Goal: Task Accomplishment & Management: Use online tool/utility

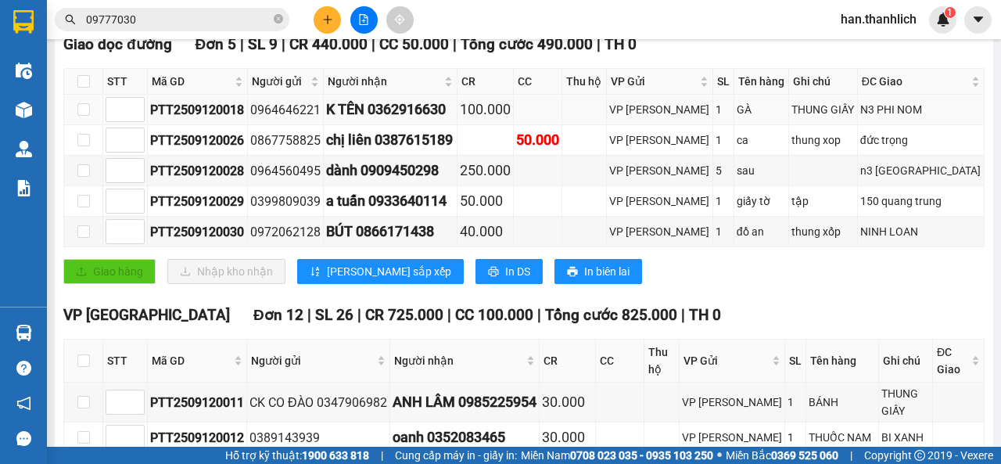
scroll to position [112, 0]
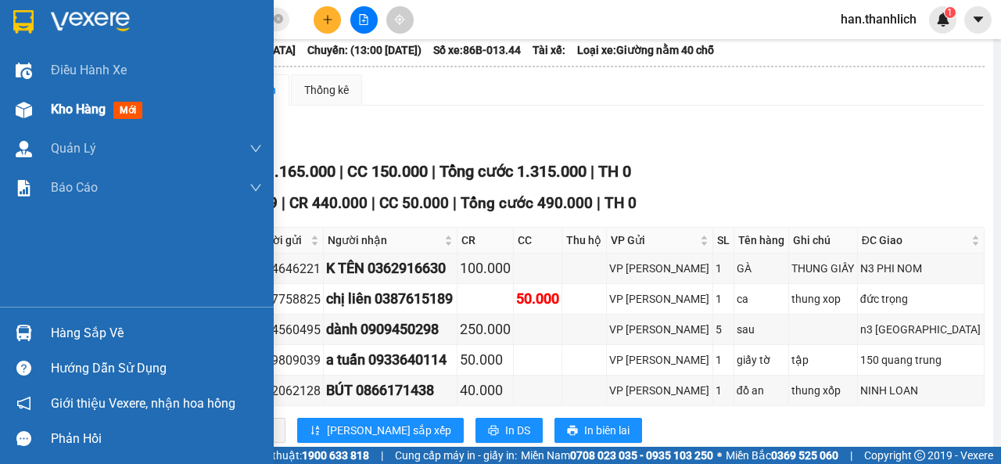
click at [55, 109] on span "Kho hàng" at bounding box center [78, 109] width 55 height 15
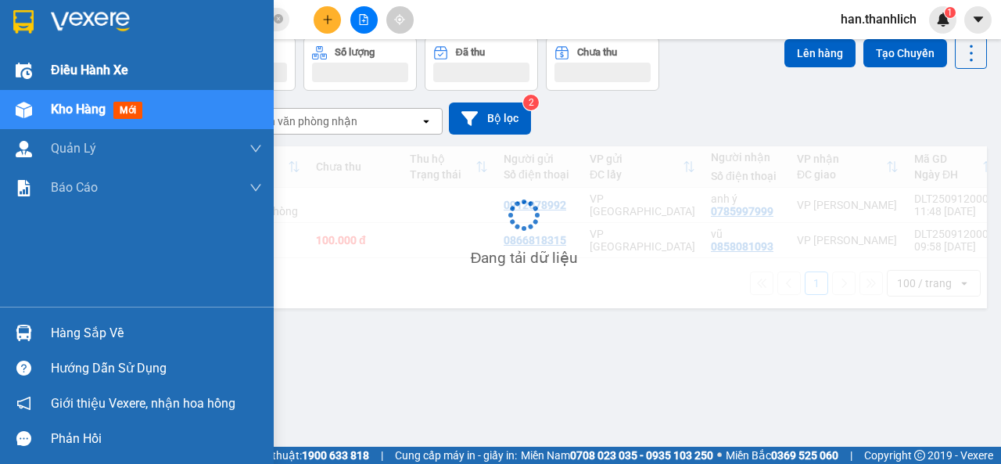
scroll to position [72, 0]
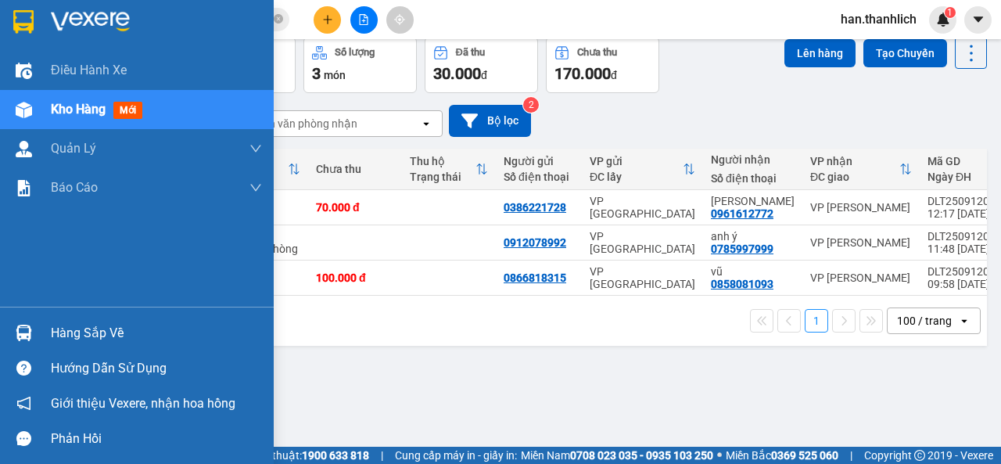
click at [34, 333] on div at bounding box center [23, 332] width 27 height 27
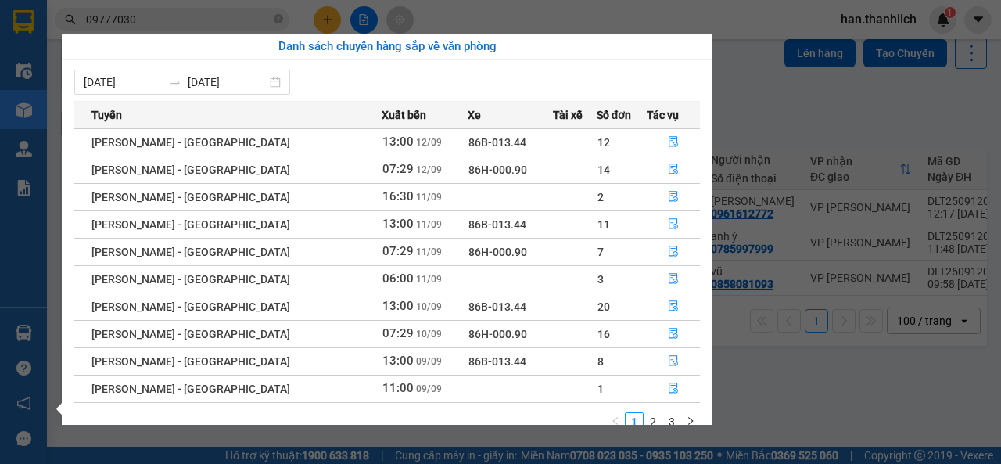
click at [861, 113] on section "Kết quả tìm kiếm ( 2 ) Bộ lọc Mã ĐH Trạng thái Món hàng Thu hộ Tổng cước Chưa c…" at bounding box center [500, 232] width 1001 height 464
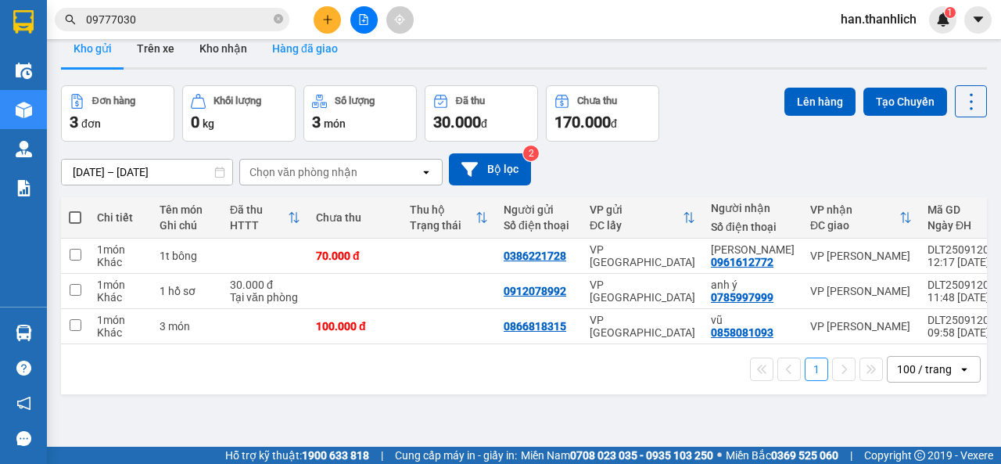
scroll to position [0, 0]
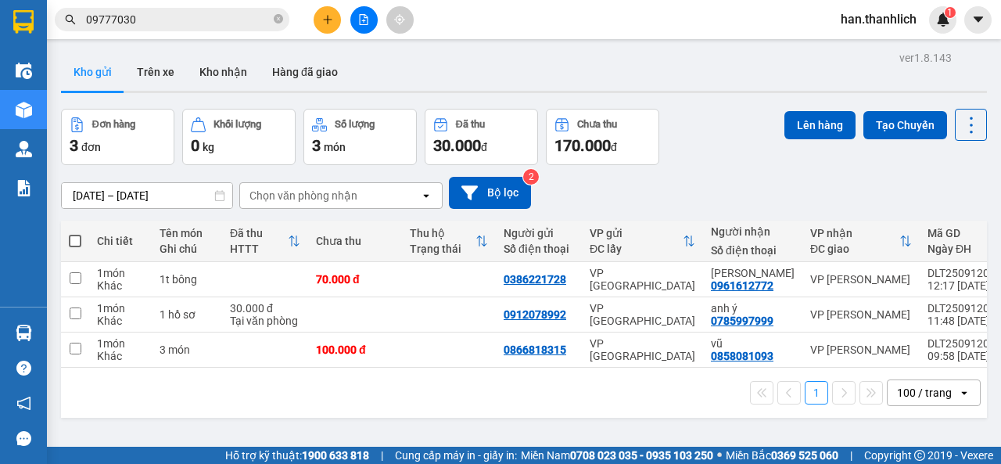
click at [364, 17] on icon "file-add" at bounding box center [363, 19] width 11 height 11
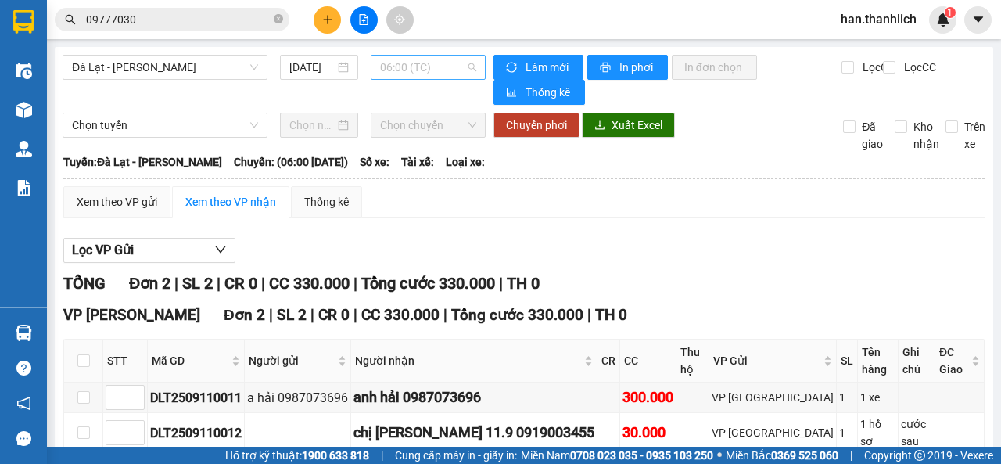
click at [387, 69] on span "06:00 (TC)" at bounding box center [427, 67] width 95 height 23
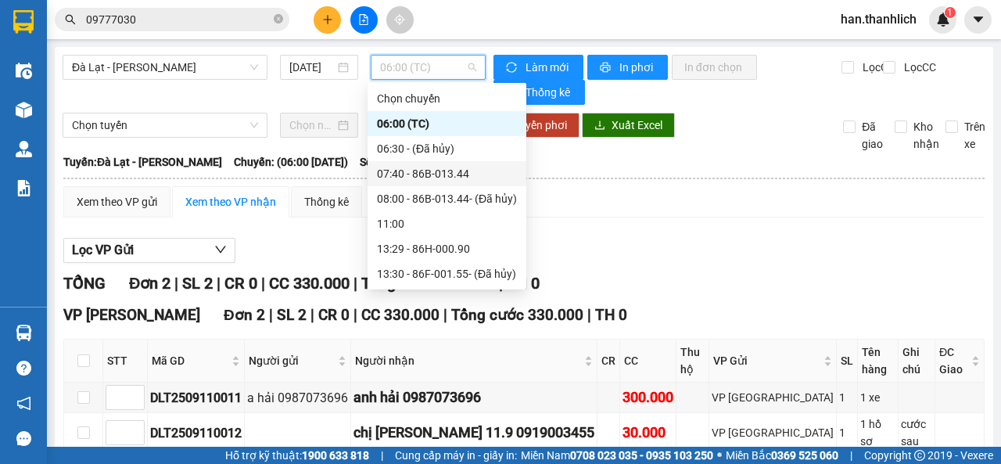
click at [400, 176] on div "07:40 - 86B-013.44" at bounding box center [447, 173] width 140 height 17
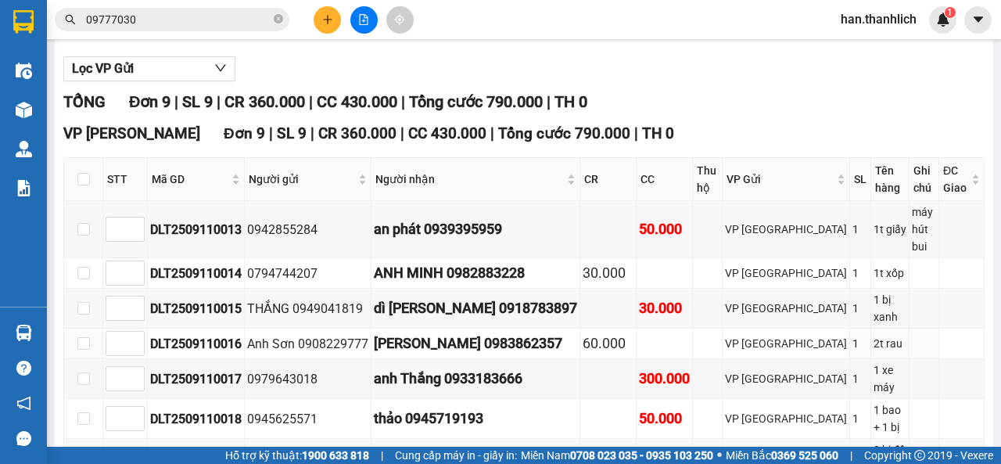
scroll to position [310, 0]
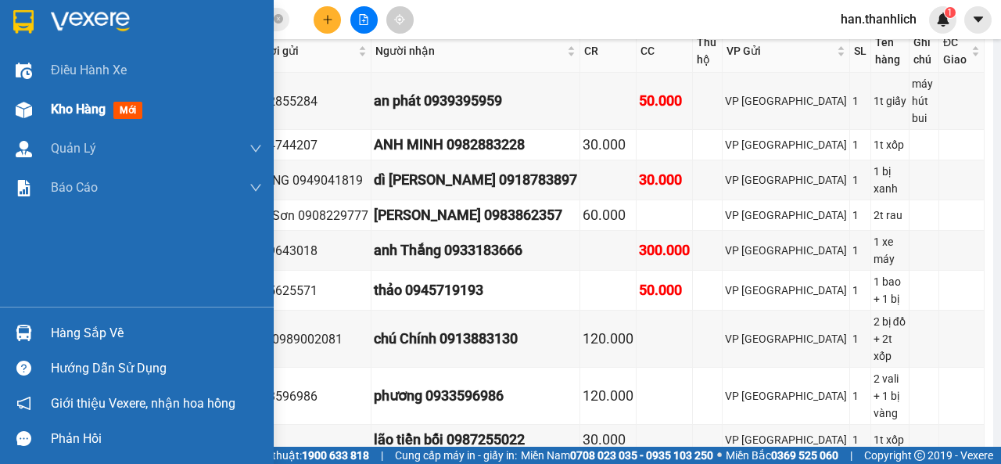
click at [81, 93] on div "Kho hàng mới" at bounding box center [156, 109] width 211 height 39
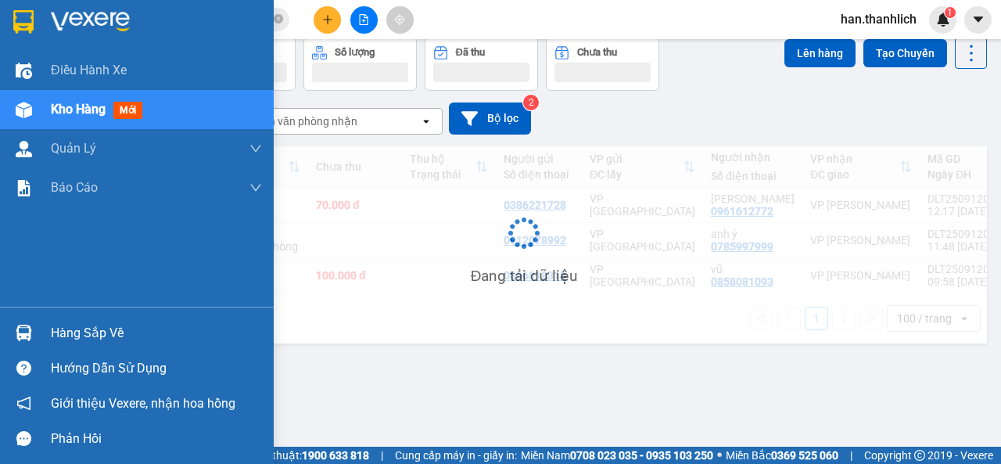
scroll to position [72, 0]
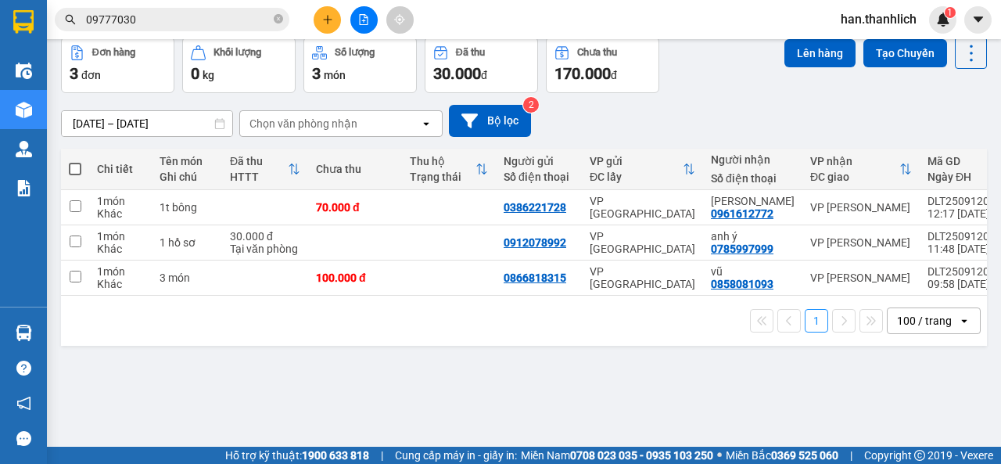
click at [78, 167] on span at bounding box center [75, 169] width 13 height 13
click at [75, 161] on input "checkbox" at bounding box center [75, 161] width 0 height 0
checkbox input "true"
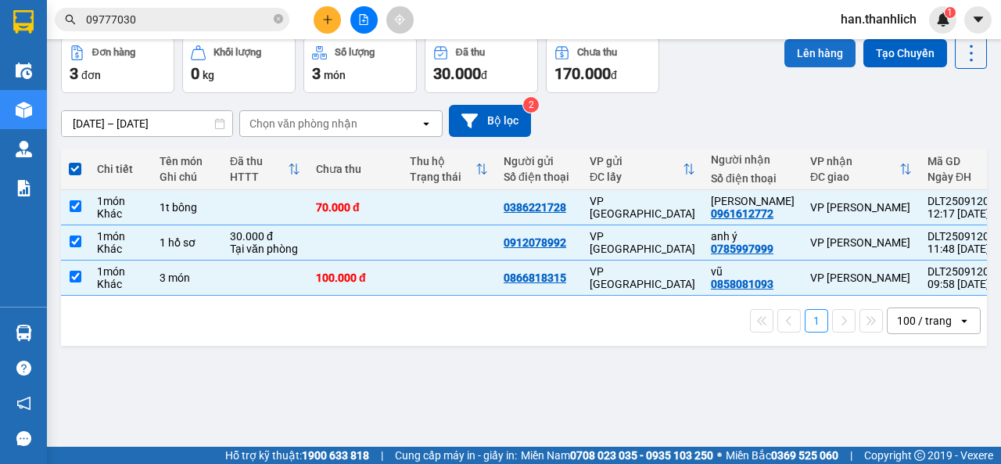
click at [831, 56] on button "Lên hàng" at bounding box center [819, 53] width 71 height 28
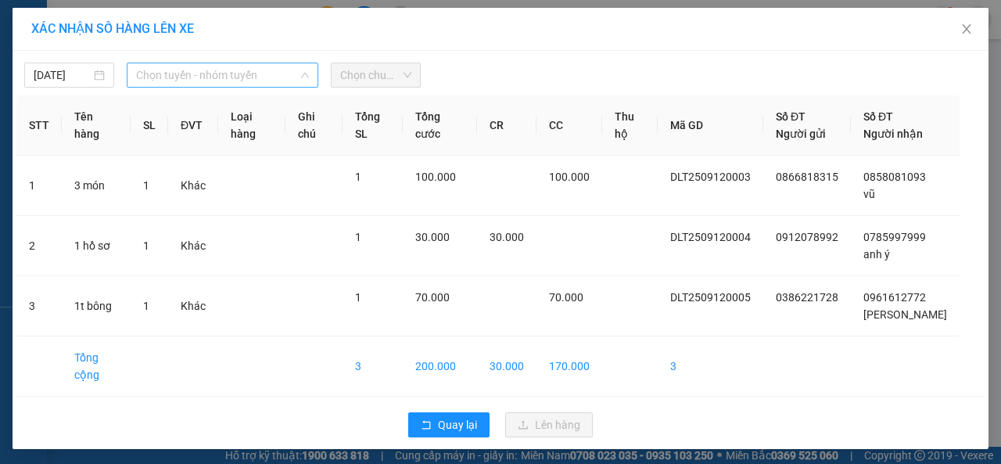
click at [199, 81] on span "Chọn tuyến - nhóm tuyến" at bounding box center [222, 74] width 173 height 23
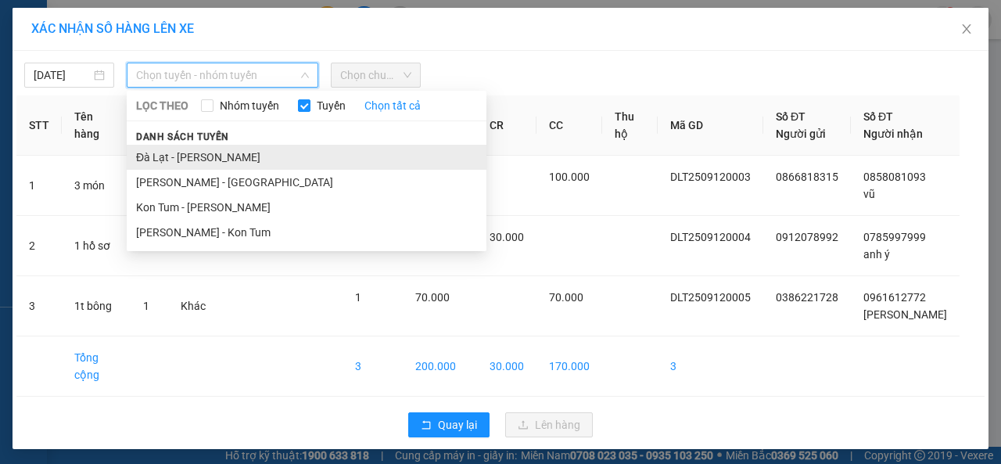
drag, startPoint x: 204, startPoint y: 153, endPoint x: 390, endPoint y: 68, distance: 204.7
click at [205, 152] on li "Đà Lạt - [PERSON_NAME]" at bounding box center [307, 157] width 360 height 25
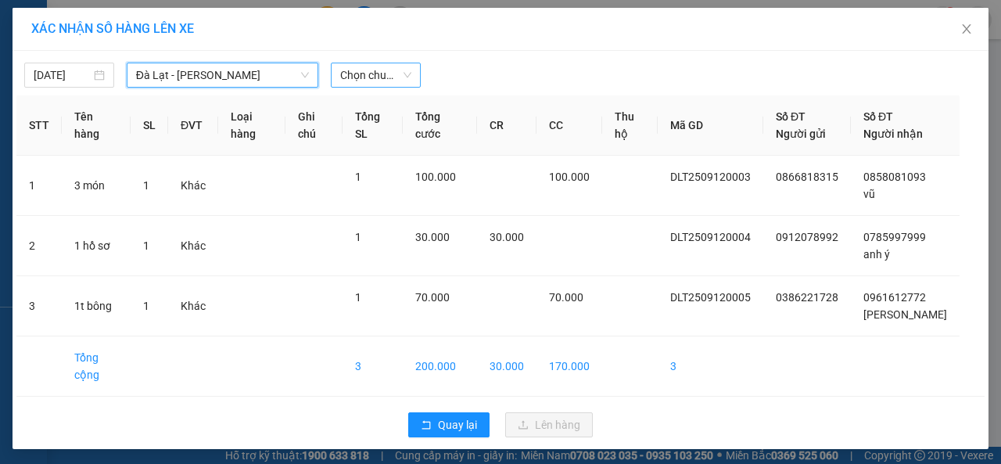
click at [385, 80] on span "Chọn chuyến" at bounding box center [375, 74] width 71 height 23
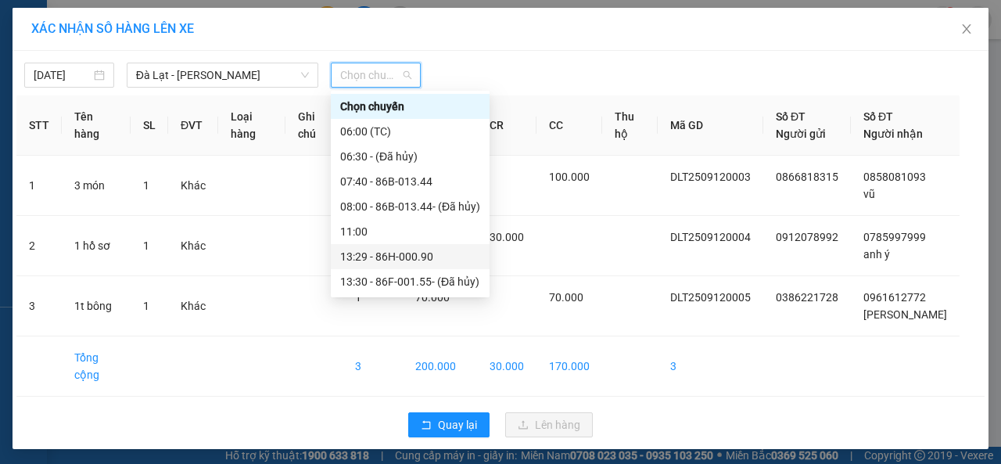
click at [404, 253] on div "13:29 - 86H-000.90" at bounding box center [410, 256] width 140 height 17
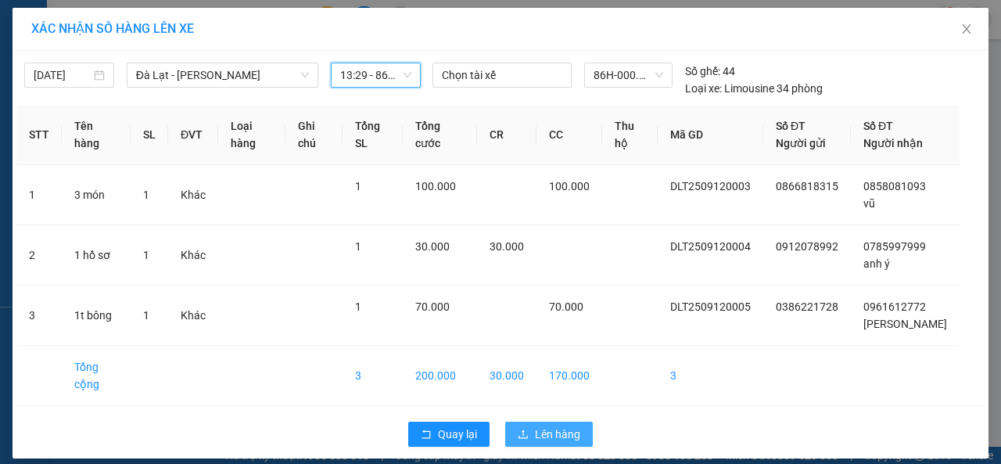
click at [547, 426] on button "Lên hàng" at bounding box center [549, 433] width 88 height 25
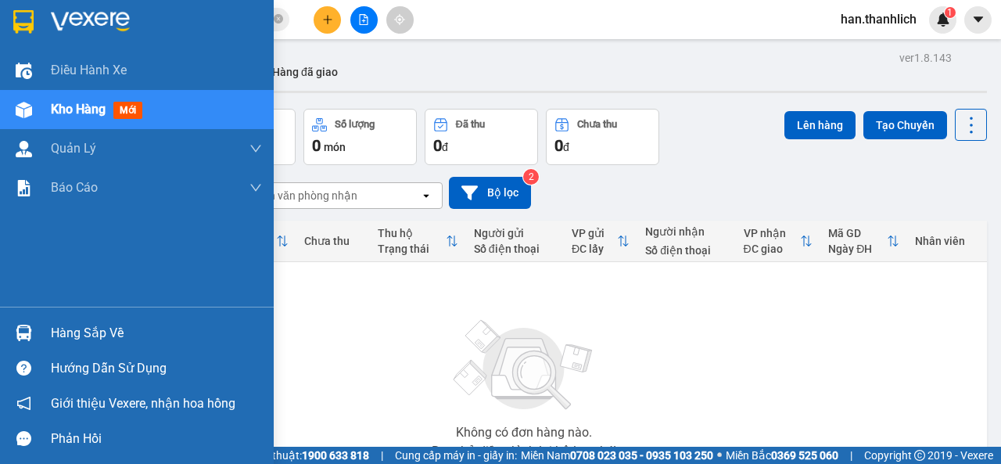
click at [49, 330] on div "Hàng sắp về" at bounding box center [137, 332] width 274 height 35
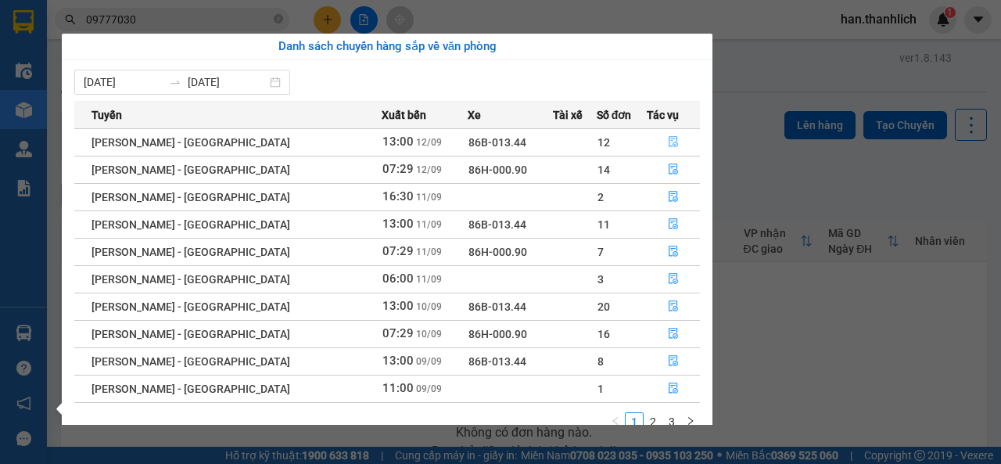
click at [665, 133] on button "button" at bounding box center [673, 142] width 52 height 25
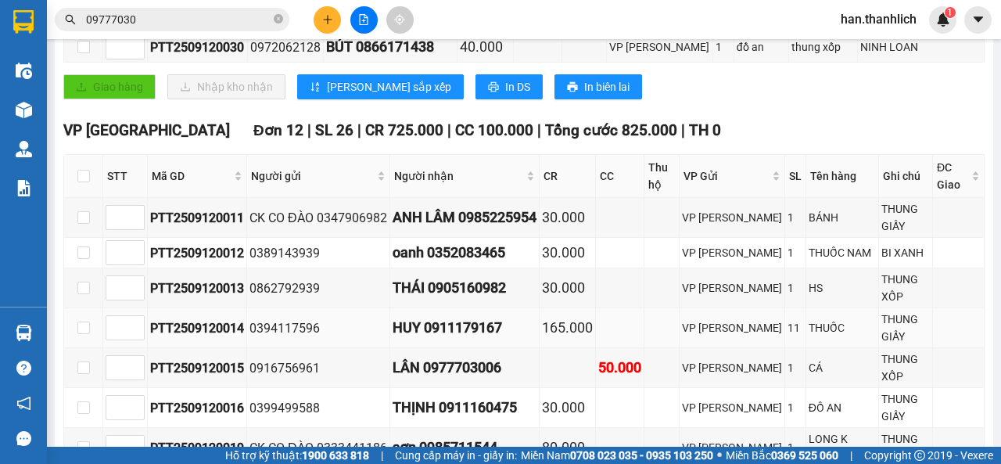
scroll to position [503, 0]
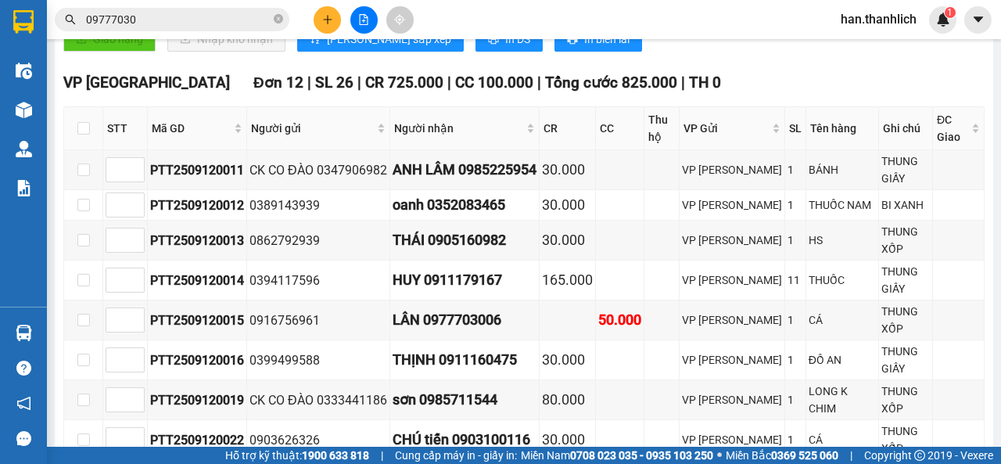
click at [174, 15] on input "09777030" at bounding box center [178, 19] width 185 height 17
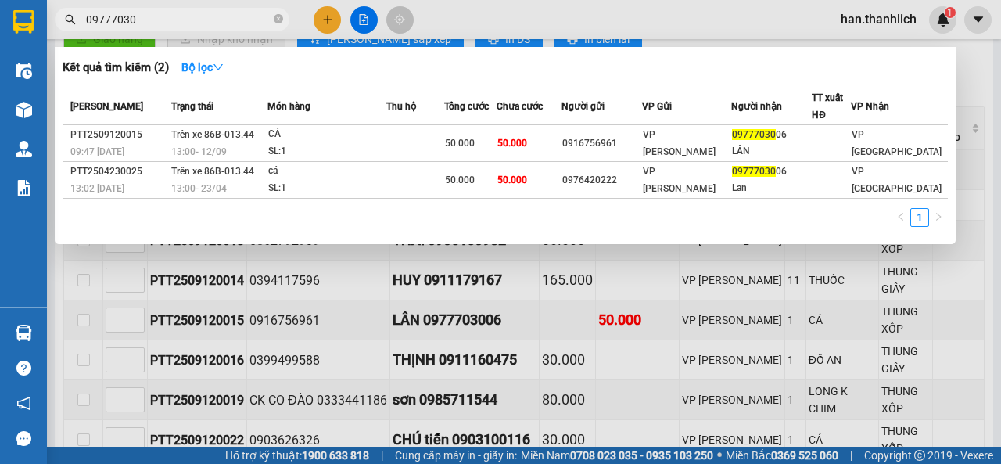
click at [462, 339] on div at bounding box center [500, 232] width 1001 height 464
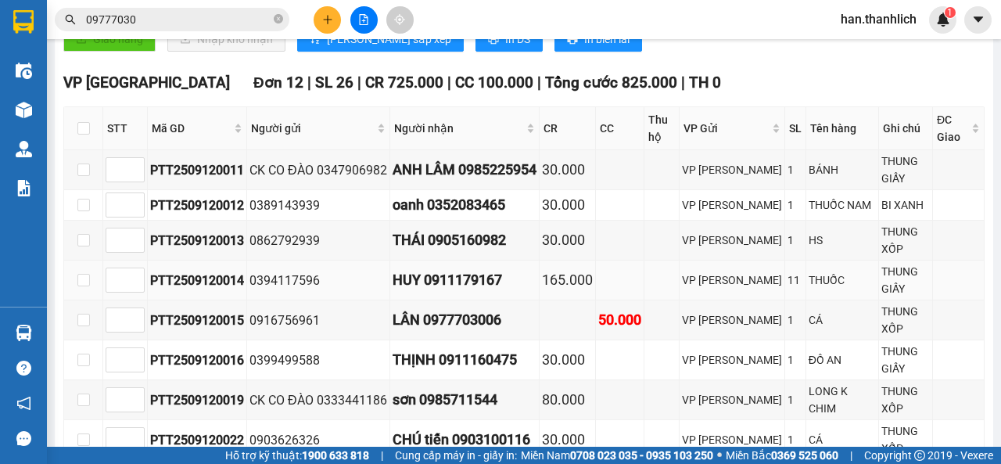
scroll to position [581, 0]
